Goal: Information Seeking & Learning: Learn about a topic

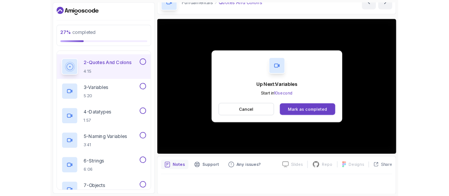
scroll to position [49, 0]
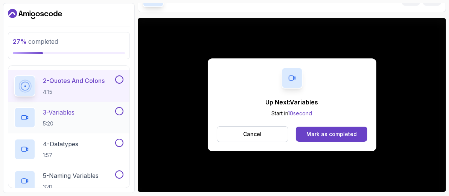
click at [327, 134] on div "Mark as completed" at bounding box center [331, 134] width 50 height 8
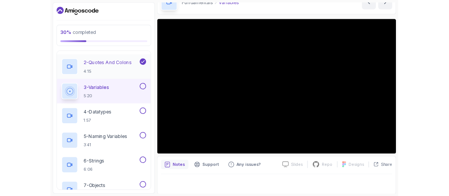
scroll to position [99, 0]
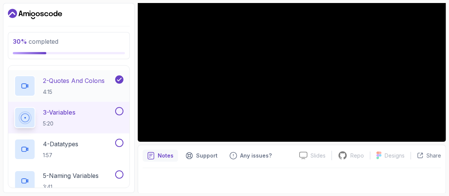
click at [71, 80] on p "2 - Quotes And Colons" at bounding box center [74, 80] width 62 height 9
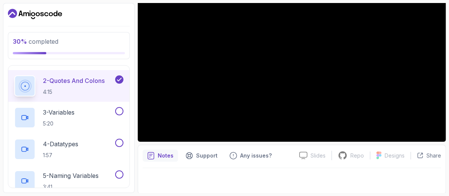
click at [89, 81] on p "2 - Quotes And Colons" at bounding box center [74, 80] width 62 height 9
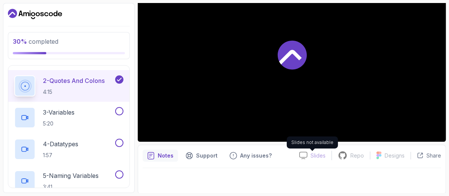
click at [340, 76] on div at bounding box center [292, 54] width 308 height 173
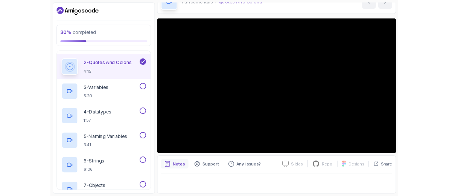
scroll to position [42, 0]
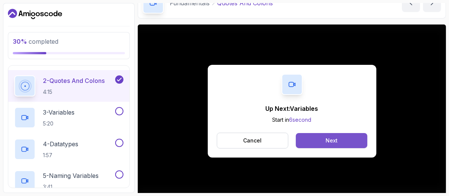
click at [323, 133] on button "Next" at bounding box center [331, 140] width 71 height 15
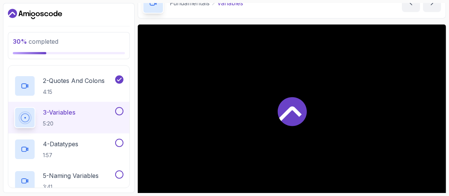
scroll to position [99, 0]
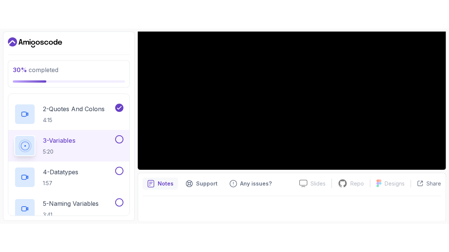
scroll to position [42, 0]
